Goal: Task Accomplishment & Management: Use online tool/utility

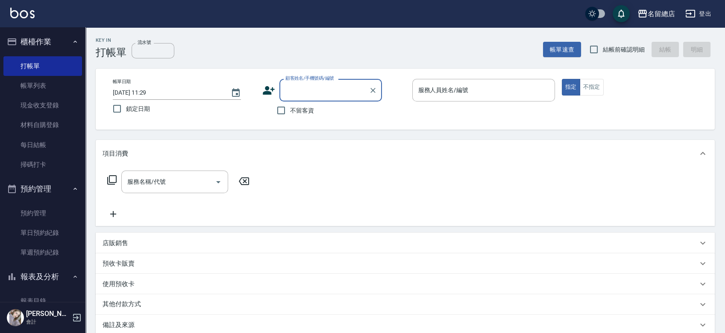
click at [615, 50] on span "結帳前確認明細" at bounding box center [623, 49] width 42 height 9
click at [602, 50] on input "結帳前確認明細" at bounding box center [594, 50] width 18 height 18
checkbox input "true"
drag, startPoint x: 305, startPoint y: 101, endPoint x: 301, endPoint y: 106, distance: 6.7
click at [304, 102] on div "顧客姓名/手機號碼/編號 顧客姓名/手機號碼/編號 不留客資" at bounding box center [333, 99] width 143 height 41
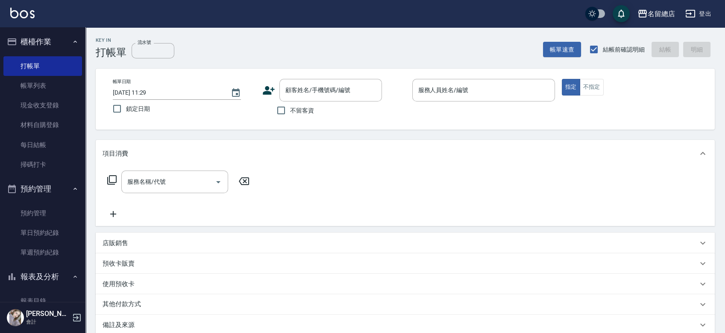
click at [301, 106] on span "不留客資" at bounding box center [302, 110] width 24 height 9
click at [290, 106] on input "不留客資" at bounding box center [281, 111] width 18 height 18
checkbox input "true"
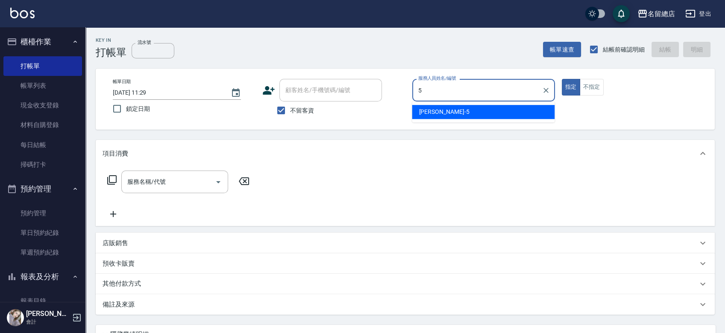
type input "[PERSON_NAME]-5"
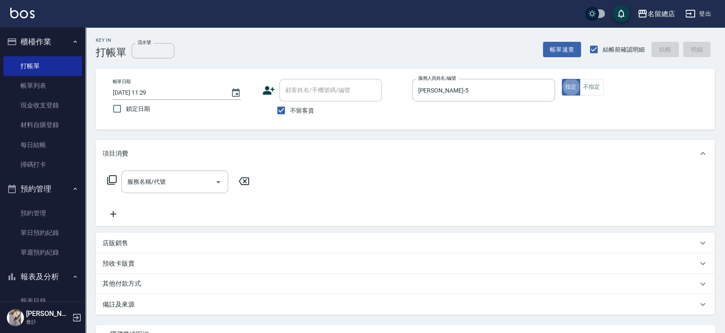
type button "true"
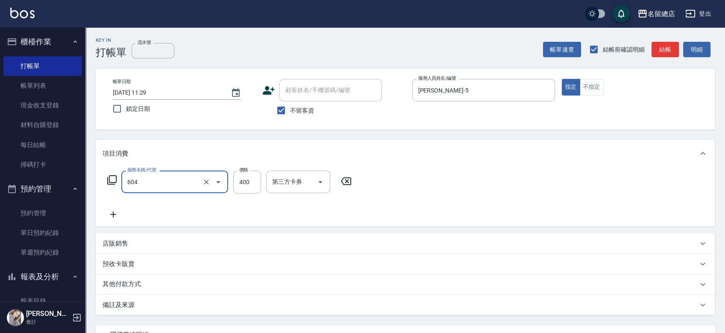
type input "健康洗髮(604)"
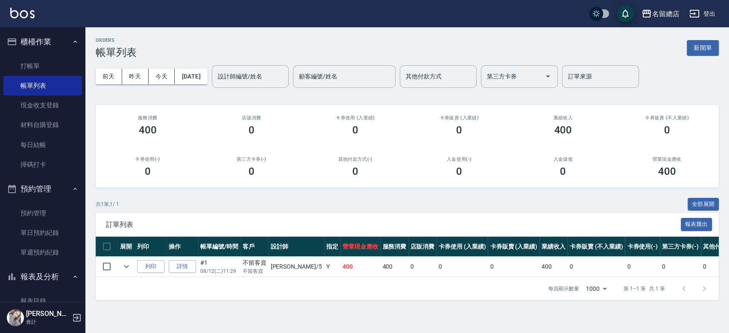
click at [700, 48] on button "新開單" at bounding box center [703, 48] width 32 height 16
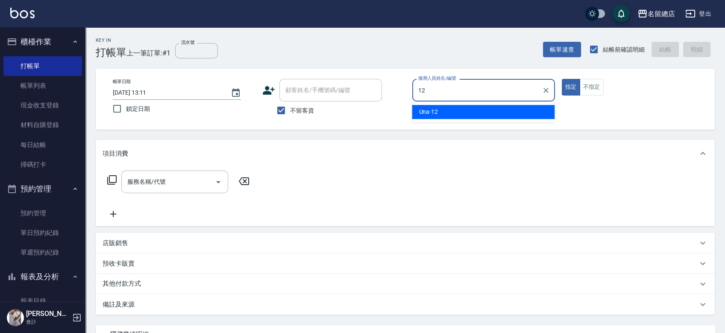
type input "Una-12"
type button "true"
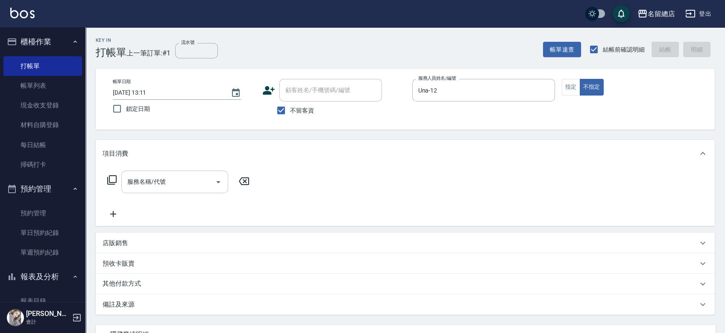
click at [195, 178] on input "服務名稱/代號" at bounding box center [168, 182] width 86 height 15
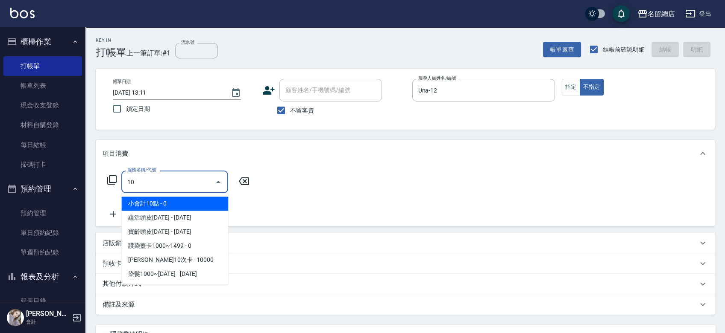
type input "101"
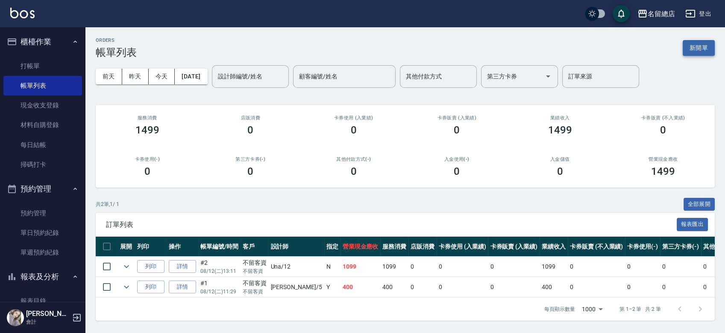
click at [687, 44] on button "新開單" at bounding box center [698, 48] width 32 height 16
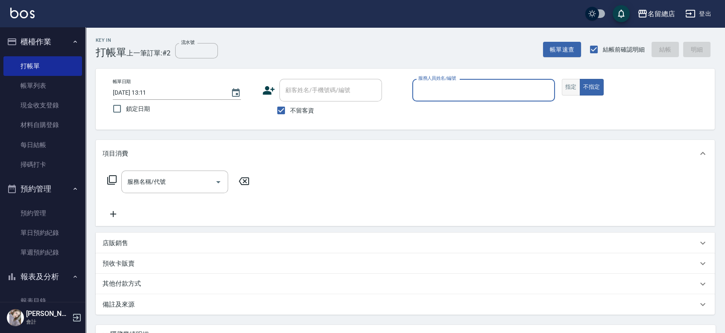
click at [568, 85] on button "指定" at bounding box center [570, 87] width 18 height 17
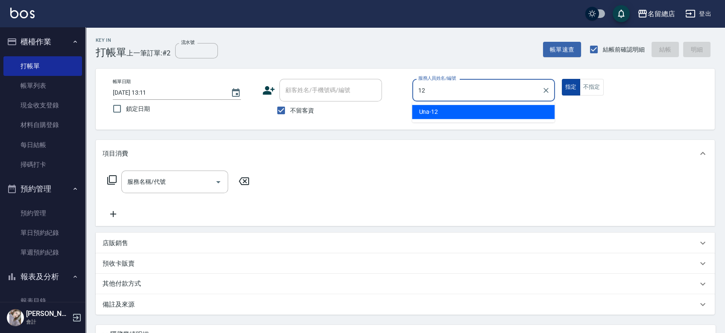
type input "Una-12"
type button "true"
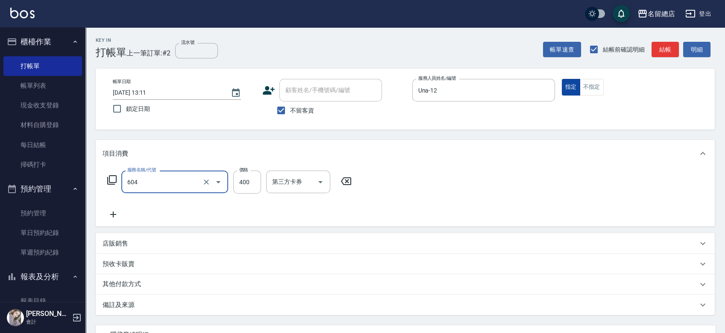
type input "健康洗髮(604)"
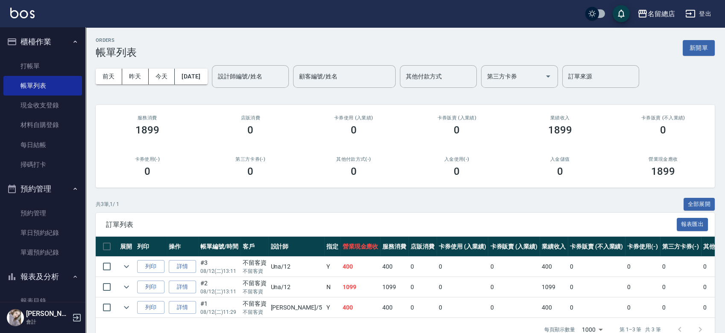
click at [696, 49] on button "新開單" at bounding box center [698, 48] width 32 height 16
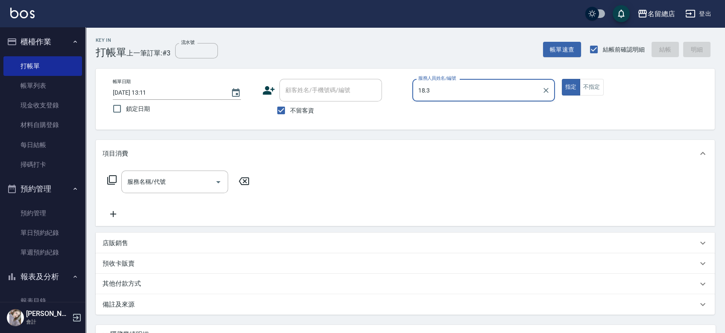
type input "18.3"
click at [561, 79] on button "指定" at bounding box center [570, 87] width 18 height 17
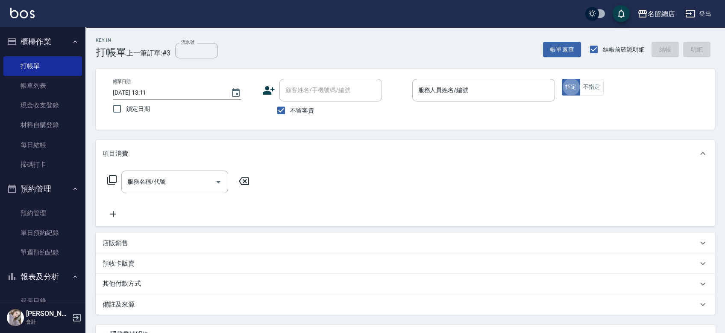
type button "true"
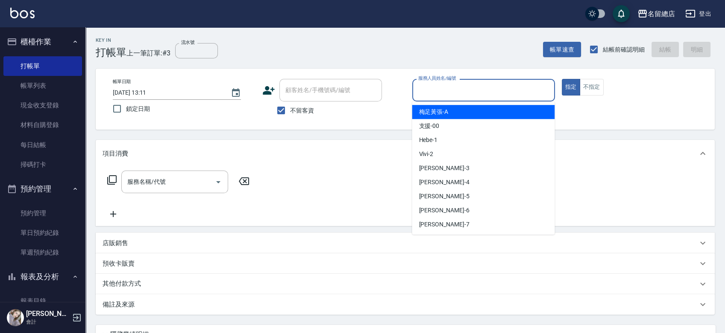
click at [478, 91] on input "服務人員姓名/編號" at bounding box center [483, 90] width 135 height 15
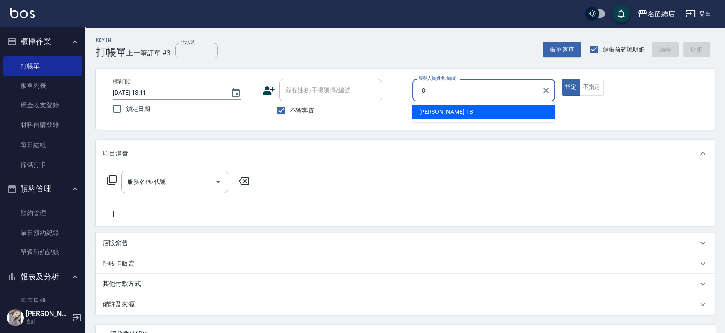
type input "[PERSON_NAME]-18"
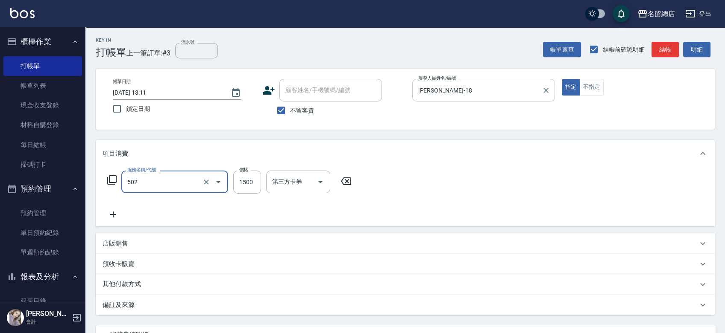
type input "染髮1500以上(502)"
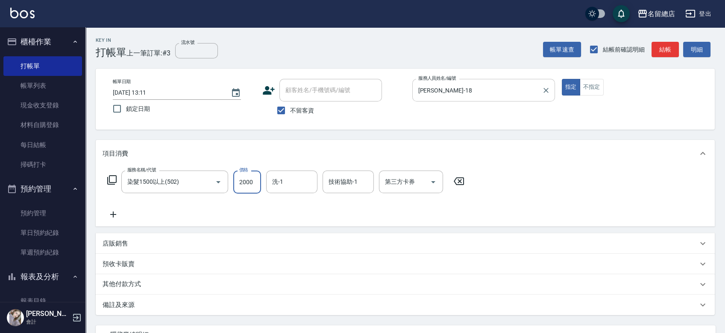
type input "2000"
type input "[PERSON_NAME]-66"
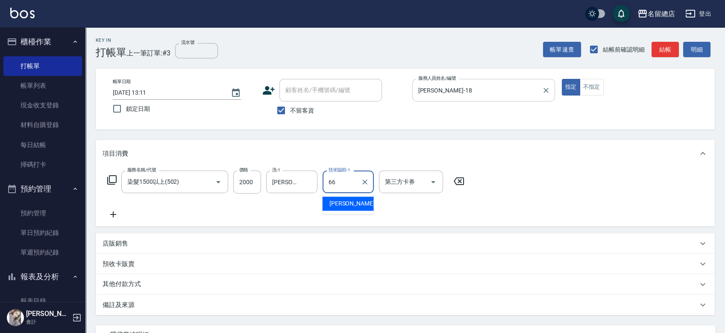
type input "[PERSON_NAME]-66"
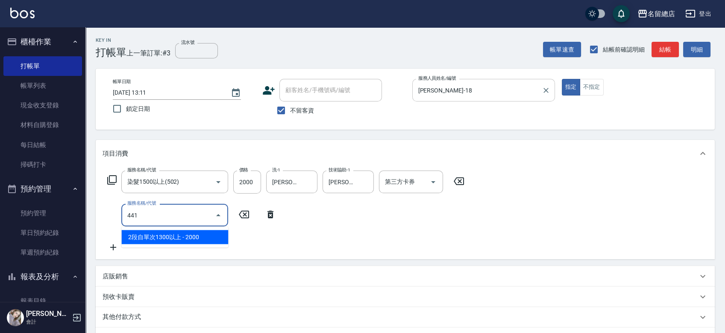
type input "2段自單次1300以上(441)"
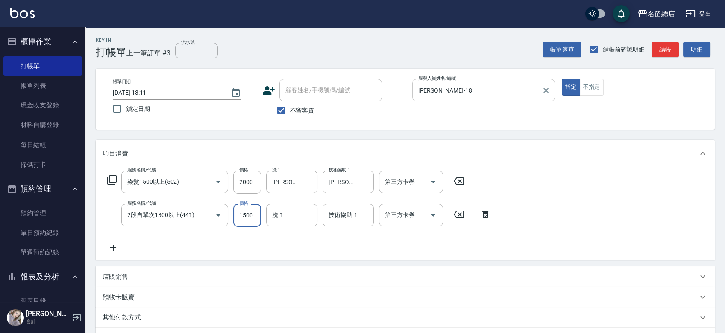
type input "1500"
type input "[PERSON_NAME]-66"
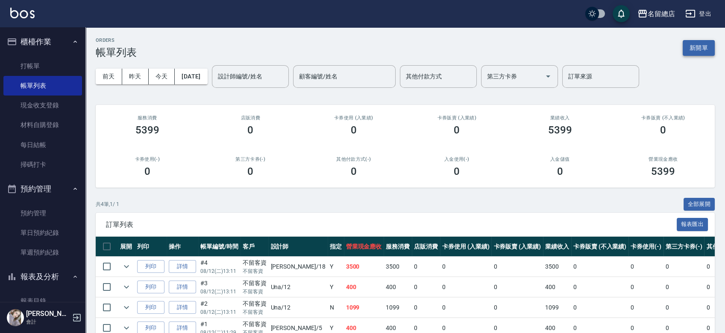
click at [690, 47] on button "新開單" at bounding box center [698, 48] width 32 height 16
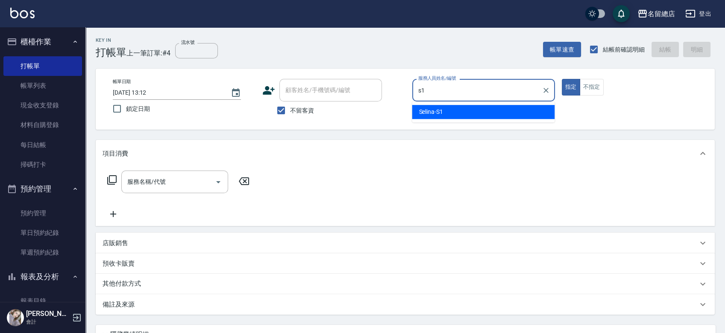
type input "Selina-S1"
type button "true"
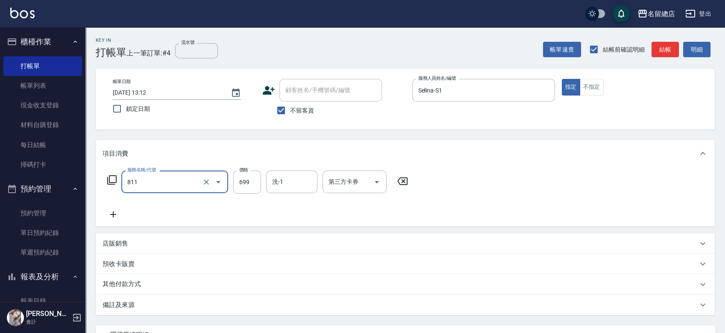
type input "洗+剪(811)"
type input "700"
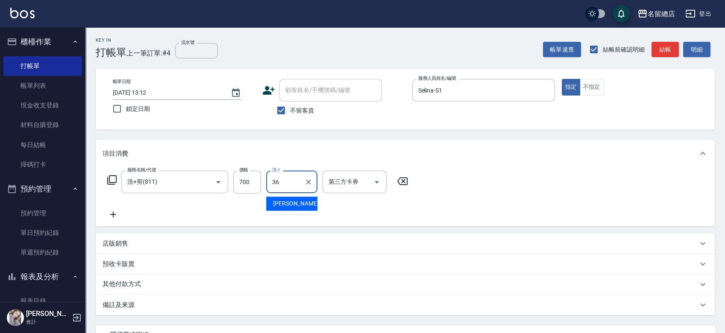
type input "[PERSON_NAME]-36"
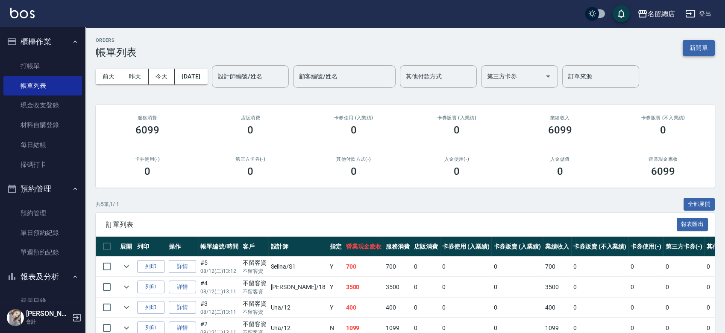
click at [701, 45] on button "新開單" at bounding box center [698, 48] width 32 height 16
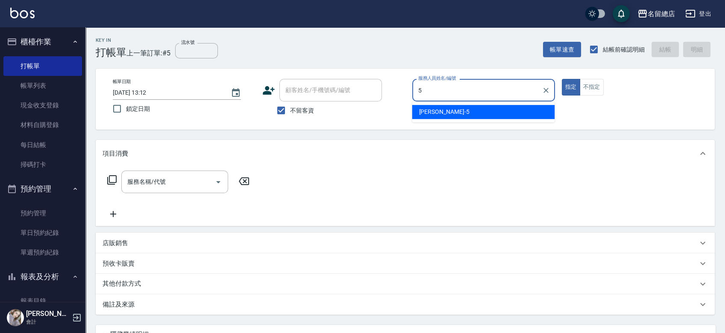
type input "[PERSON_NAME]-5"
type button "true"
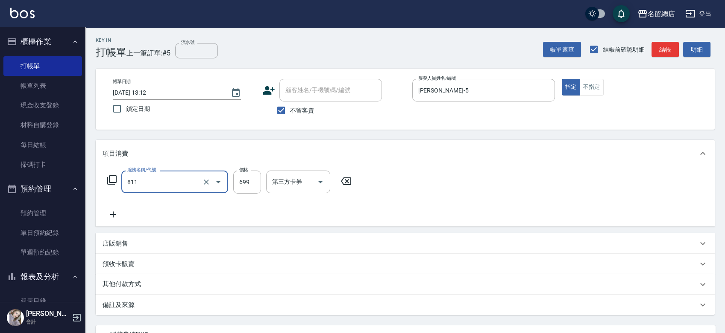
type input "洗+剪(811)"
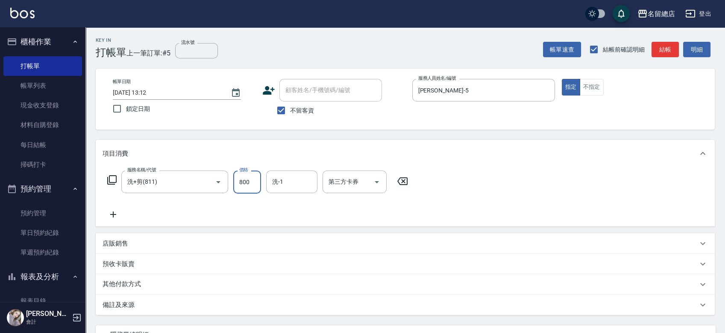
type input "800"
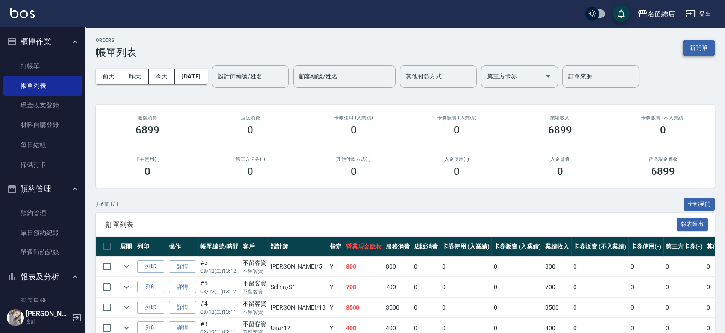
click at [686, 46] on button "新開單" at bounding box center [698, 48] width 32 height 16
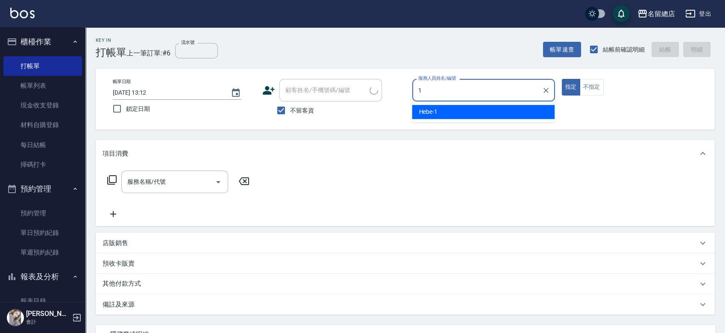
type input "Hebe-1"
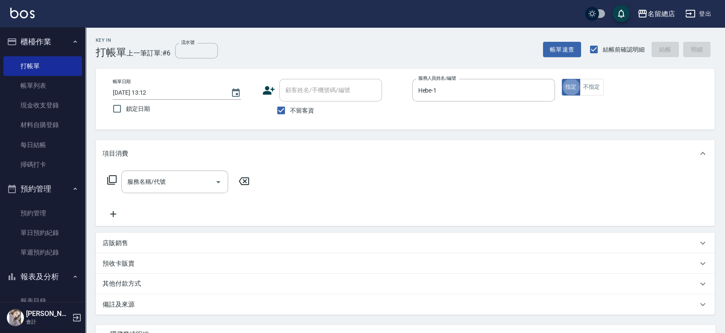
type button "true"
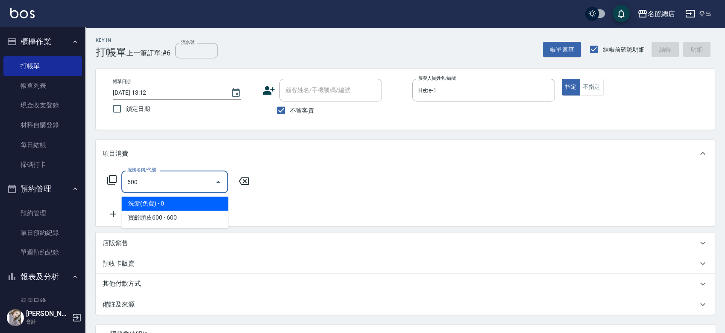
type input "洗髮(免費)(600)"
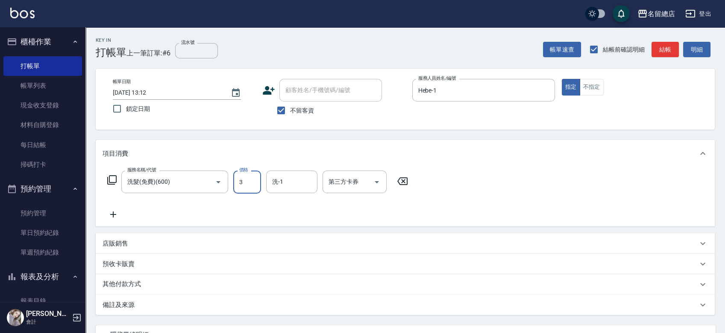
type input "0"
type input "[PERSON_NAME]-37"
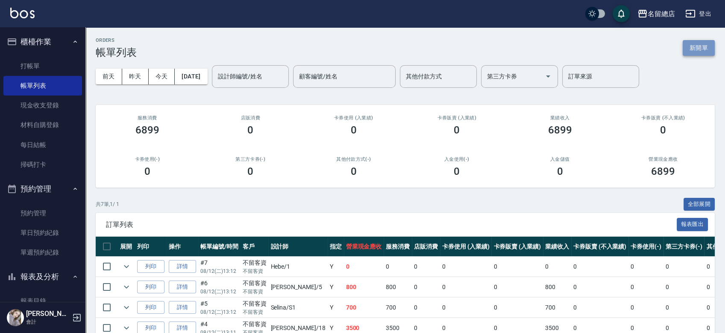
click at [706, 48] on button "新開單" at bounding box center [698, 48] width 32 height 16
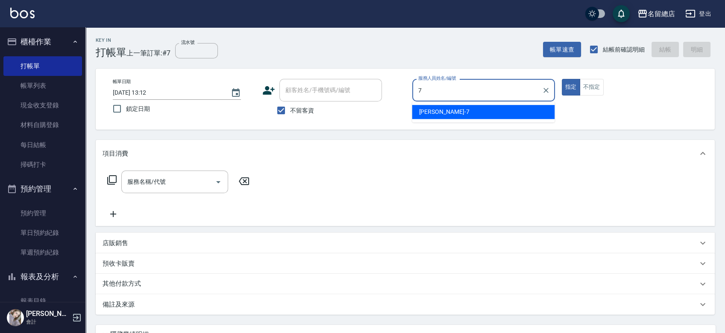
type input "[PERSON_NAME]-7"
type button "true"
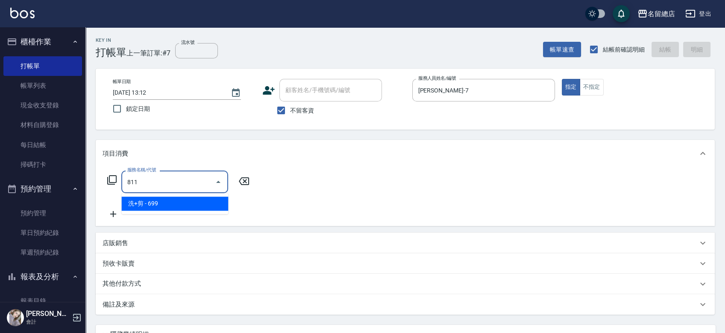
type input "洗+剪(811)"
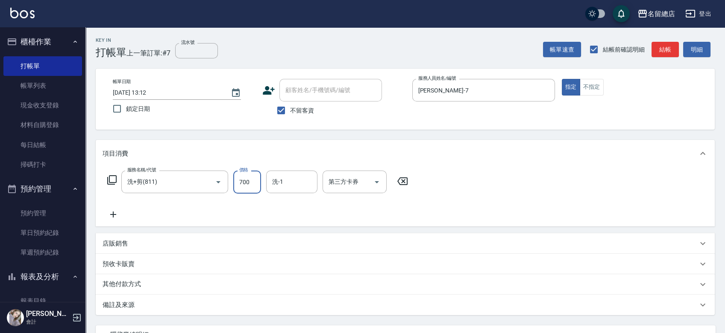
type input "700"
type input "[PERSON_NAME]-34"
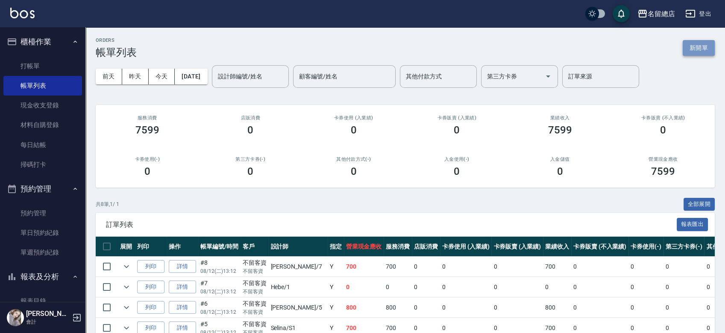
click at [699, 47] on button "新開單" at bounding box center [698, 48] width 32 height 16
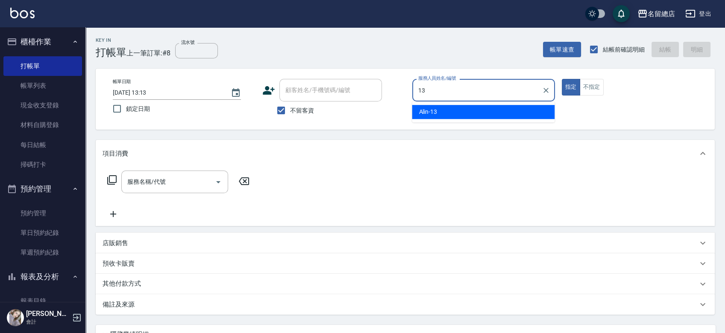
type input "Alin-13"
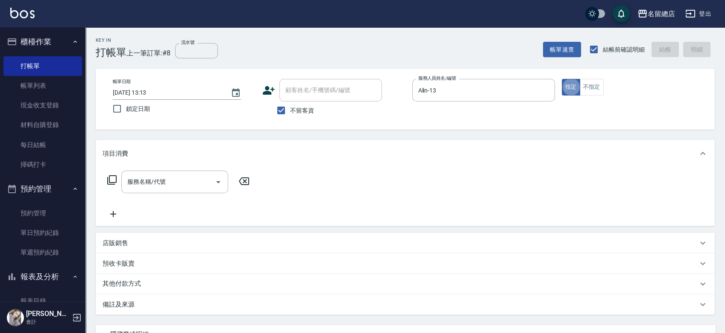
type button "true"
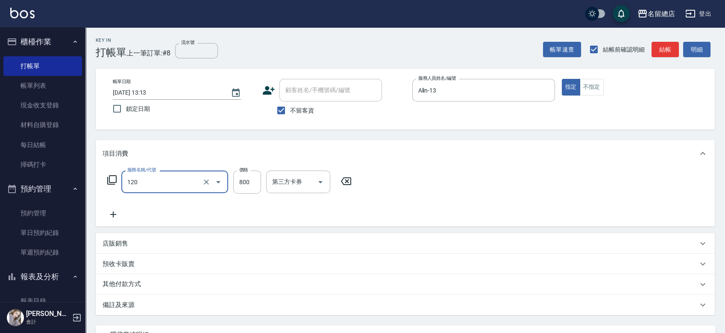
type input "自備頭皮(120)"
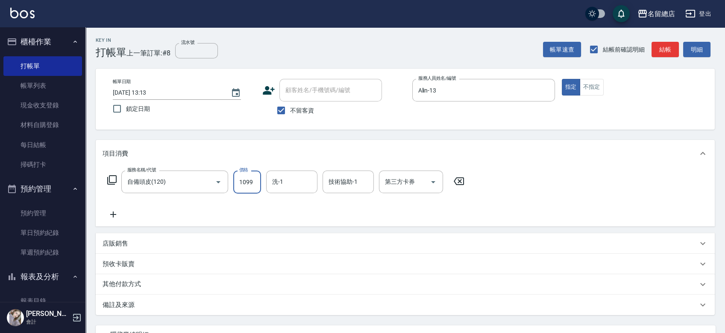
type input "1099"
type input "[PERSON_NAME]-35"
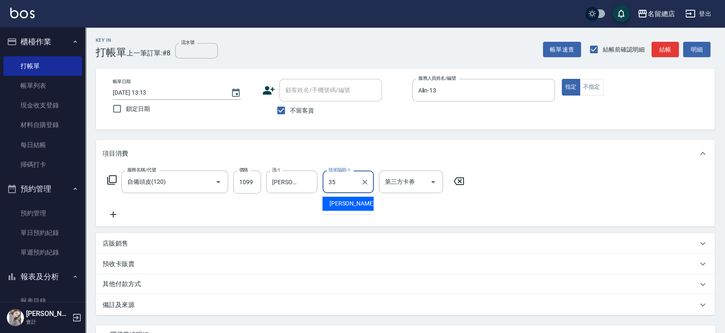
type input "[PERSON_NAME]-35"
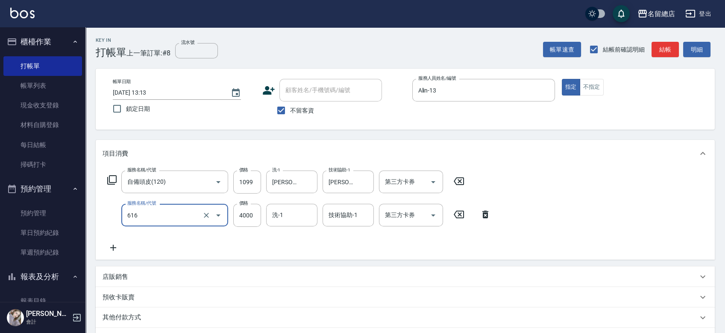
type input "自備接髮(616)"
type input "3500"
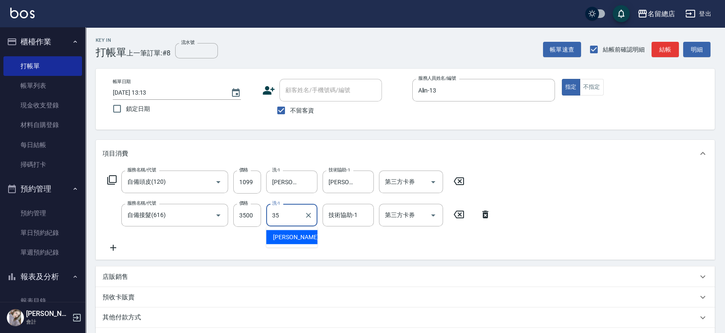
type input "[PERSON_NAME]-35"
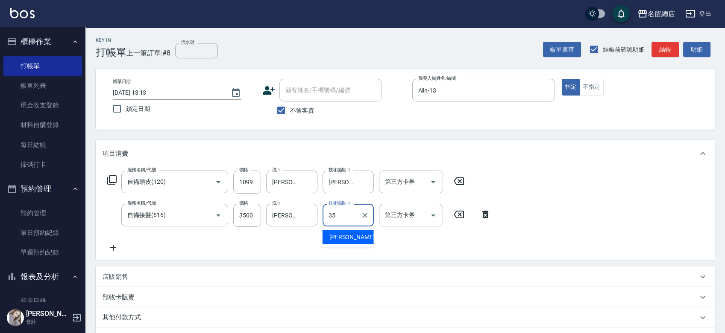
type input "[PERSON_NAME]-35"
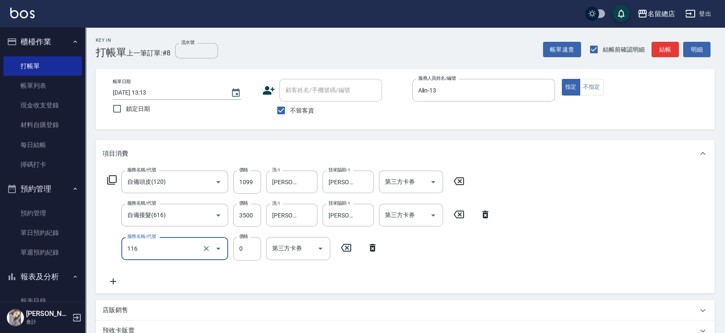
type input "頭皮蓋卡3點(116)"
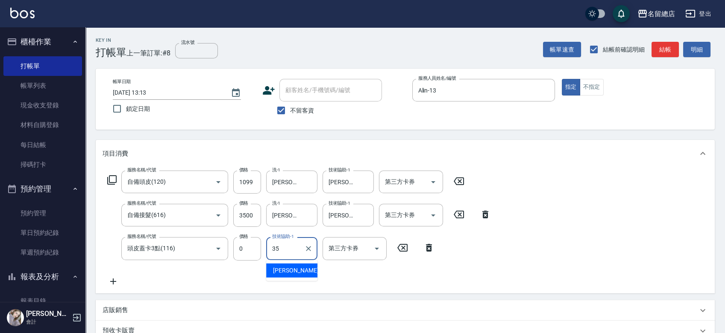
type input "[PERSON_NAME]-35"
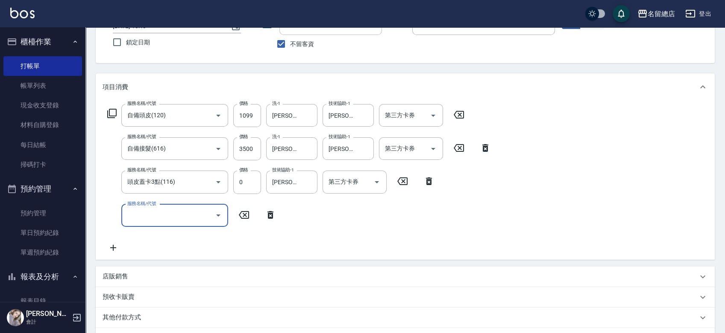
scroll to position [95, 0]
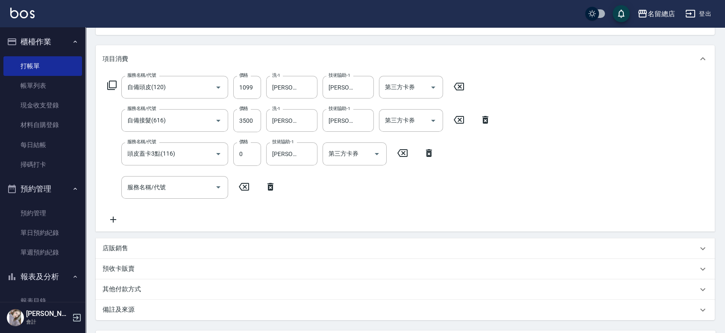
click at [122, 262] on div "預收卡販賣" at bounding box center [405, 269] width 619 height 20
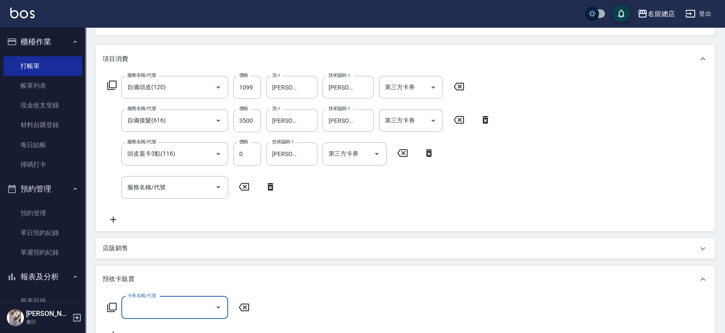
scroll to position [0, 0]
click at [134, 310] on input "卡券名稱/代號" at bounding box center [168, 308] width 86 height 15
click at [376, 286] on div "預收卡販賣" at bounding box center [405, 279] width 619 height 27
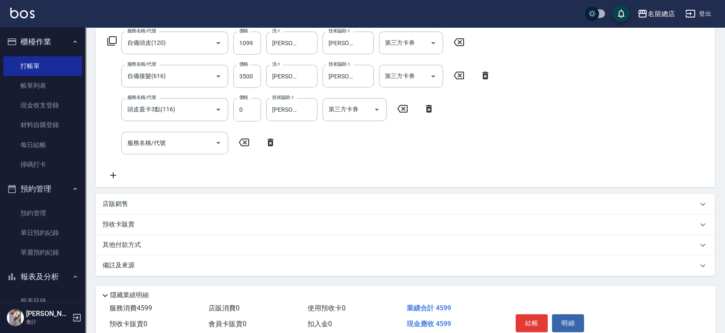
scroll to position [177, 0]
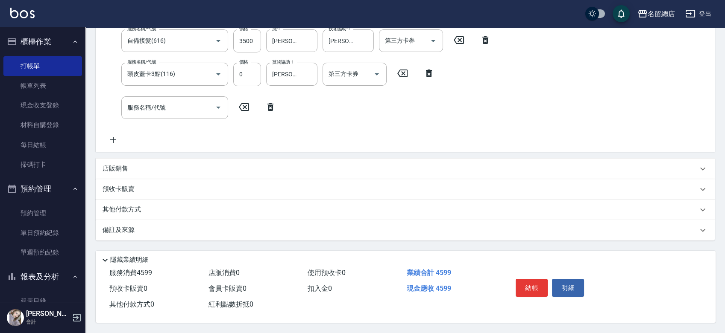
click at [140, 202] on div "其他付款方式" at bounding box center [405, 210] width 619 height 20
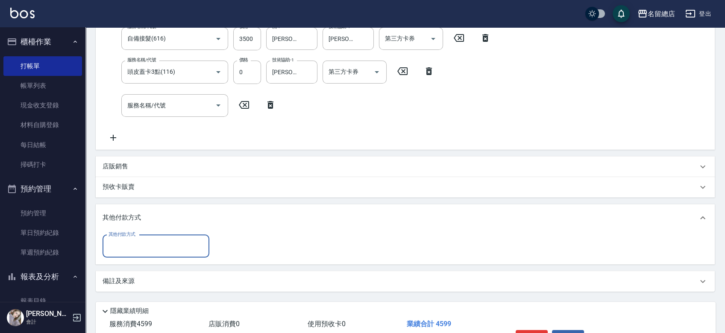
scroll to position [0, 0]
drag, startPoint x: 142, startPoint y: 261, endPoint x: 140, endPoint y: 255, distance: 6.6
click at [142, 262] on div "其他付款方式 其他付款方式" at bounding box center [405, 248] width 619 height 33
click at [137, 246] on input "其他付款方式" at bounding box center [155, 246] width 99 height 15
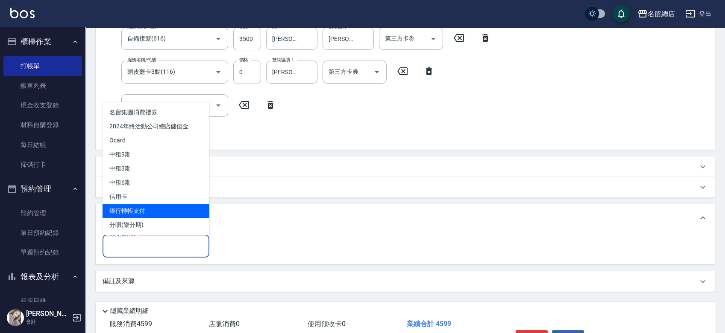
click at [138, 210] on span "銀行轉帳支付" at bounding box center [155, 211] width 107 height 14
type input "銀行轉帳支付"
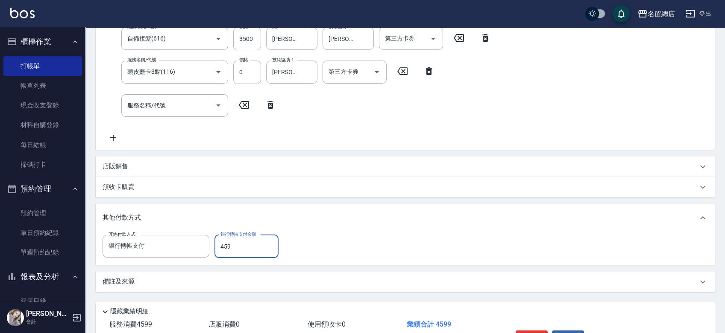
type input "4599"
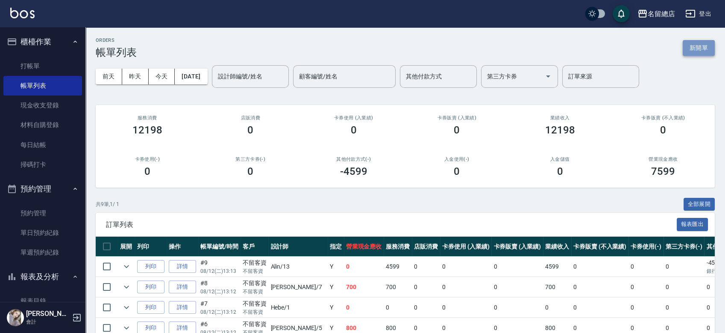
click at [699, 49] on button "新開單" at bounding box center [698, 48] width 32 height 16
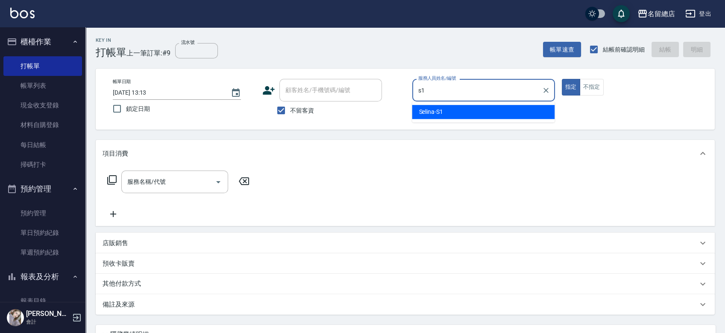
type input "Selina-S1"
type button "true"
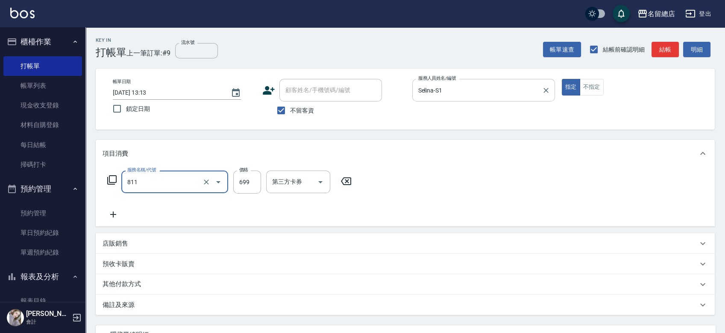
type input "洗+剪(811)"
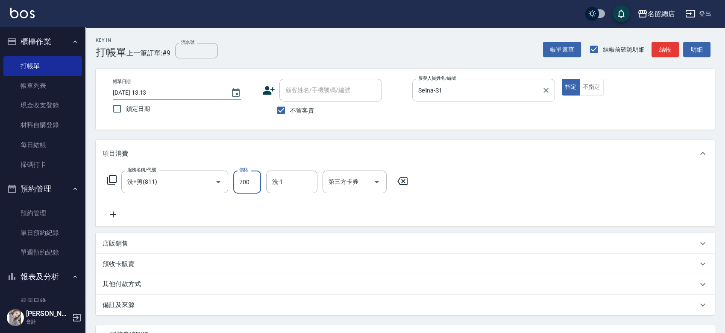
type input "700"
type input "[PERSON_NAME]-36"
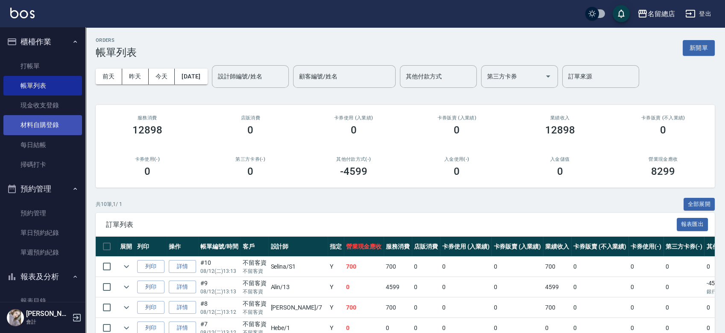
click at [26, 125] on link "材料自購登錄" at bounding box center [42, 125] width 79 height 20
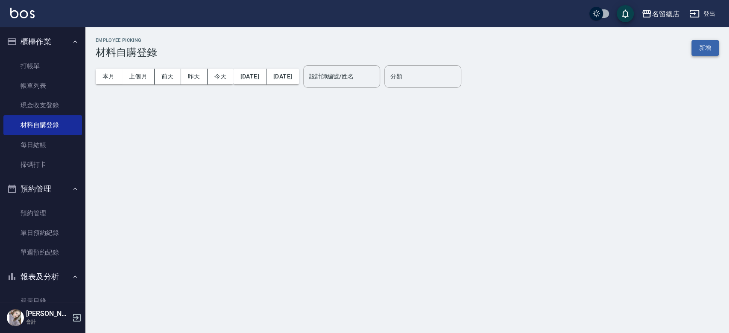
click at [697, 48] on button "新增" at bounding box center [704, 48] width 27 height 16
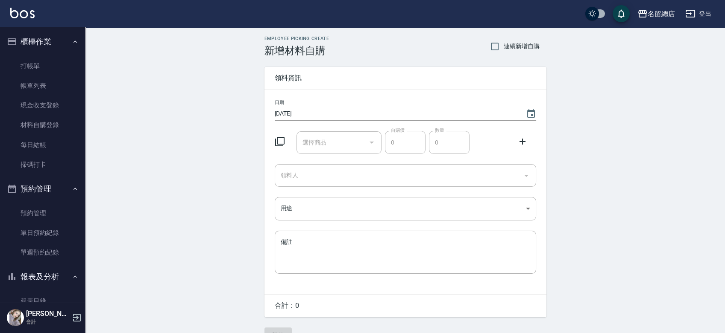
click at [345, 144] on input "選擇商品" at bounding box center [332, 142] width 64 height 15
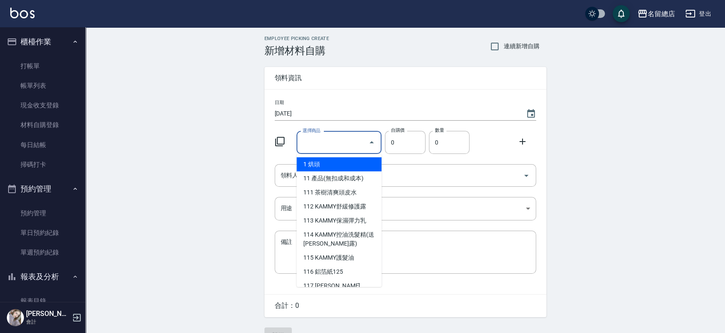
type input "6%色水"
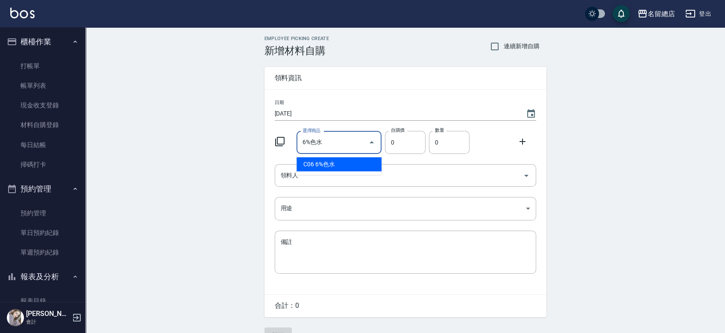
click at [337, 163] on li "C06 6%色水" at bounding box center [338, 165] width 85 height 14
type input "105"
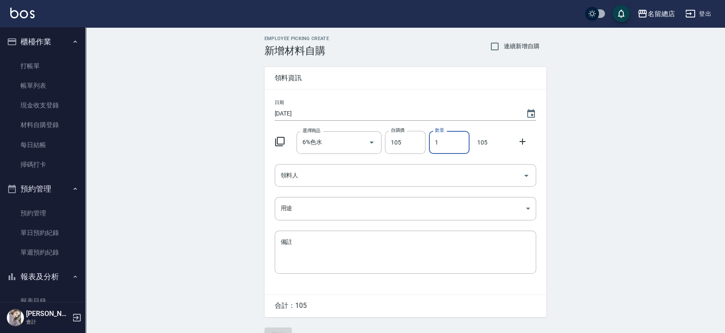
drag, startPoint x: 453, startPoint y: 138, endPoint x: 431, endPoint y: 145, distance: 23.2
click at [431, 145] on input "1" at bounding box center [449, 142] width 41 height 23
type input "2"
click at [341, 180] on input "領料人" at bounding box center [398, 175] width 241 height 15
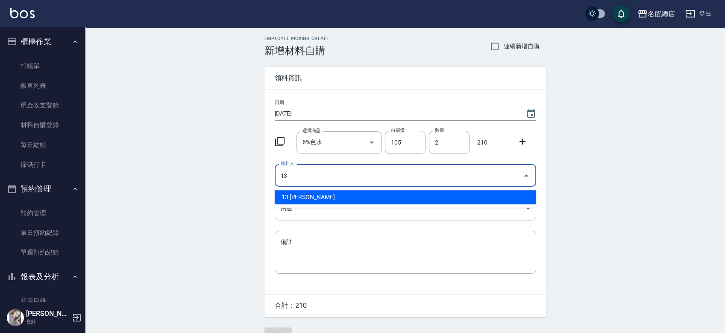
type input "13 [PERSON_NAME]"
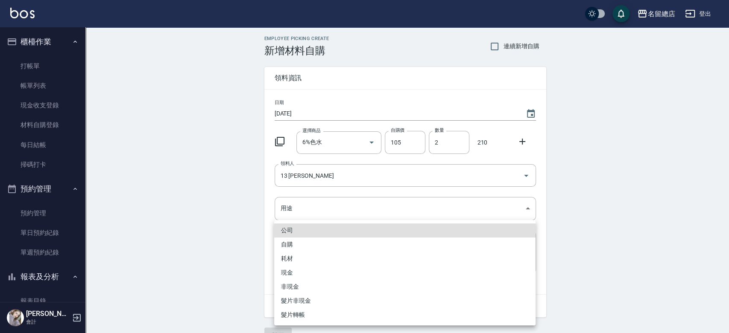
click at [300, 248] on li "自購" at bounding box center [404, 245] width 261 height 14
type input "自購"
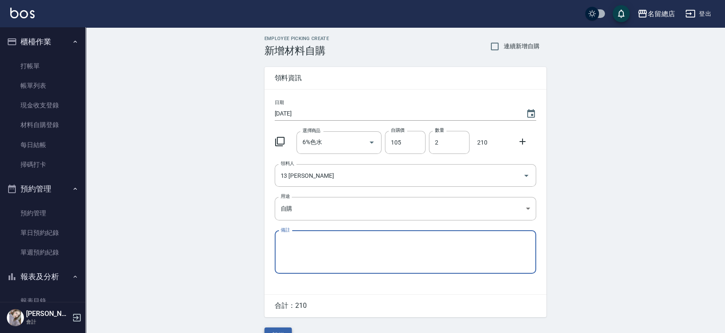
click at [277, 330] on button "新增" at bounding box center [277, 336] width 27 height 16
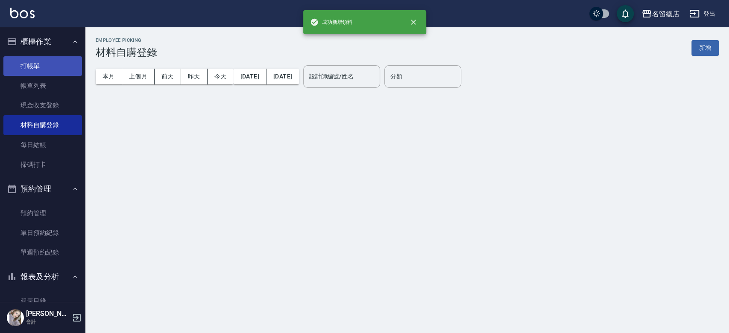
click at [44, 64] on link "打帳單" at bounding box center [42, 66] width 79 height 20
